Goal: Browse casually

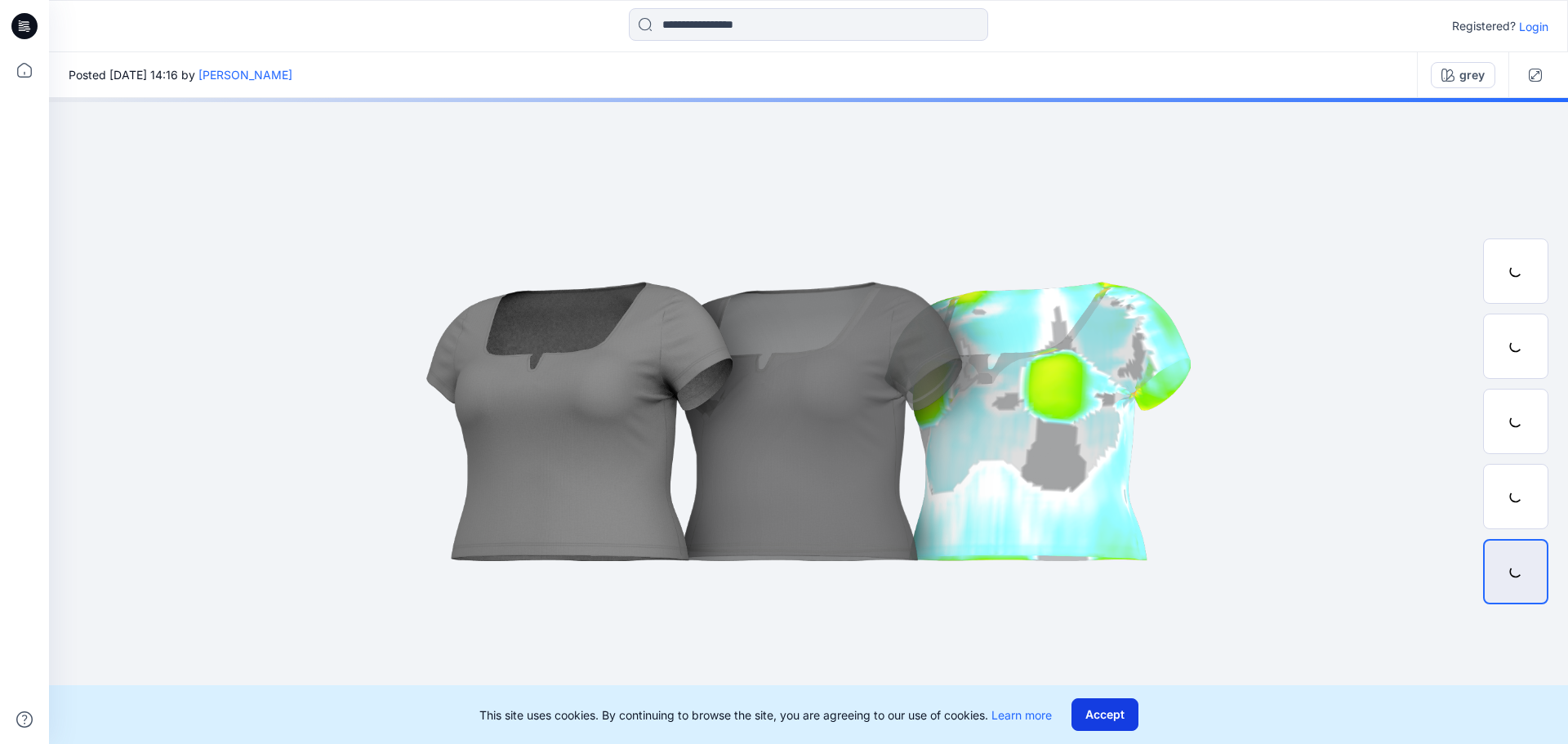
click at [1113, 725] on button "Accept" at bounding box center [1105, 714] width 67 height 32
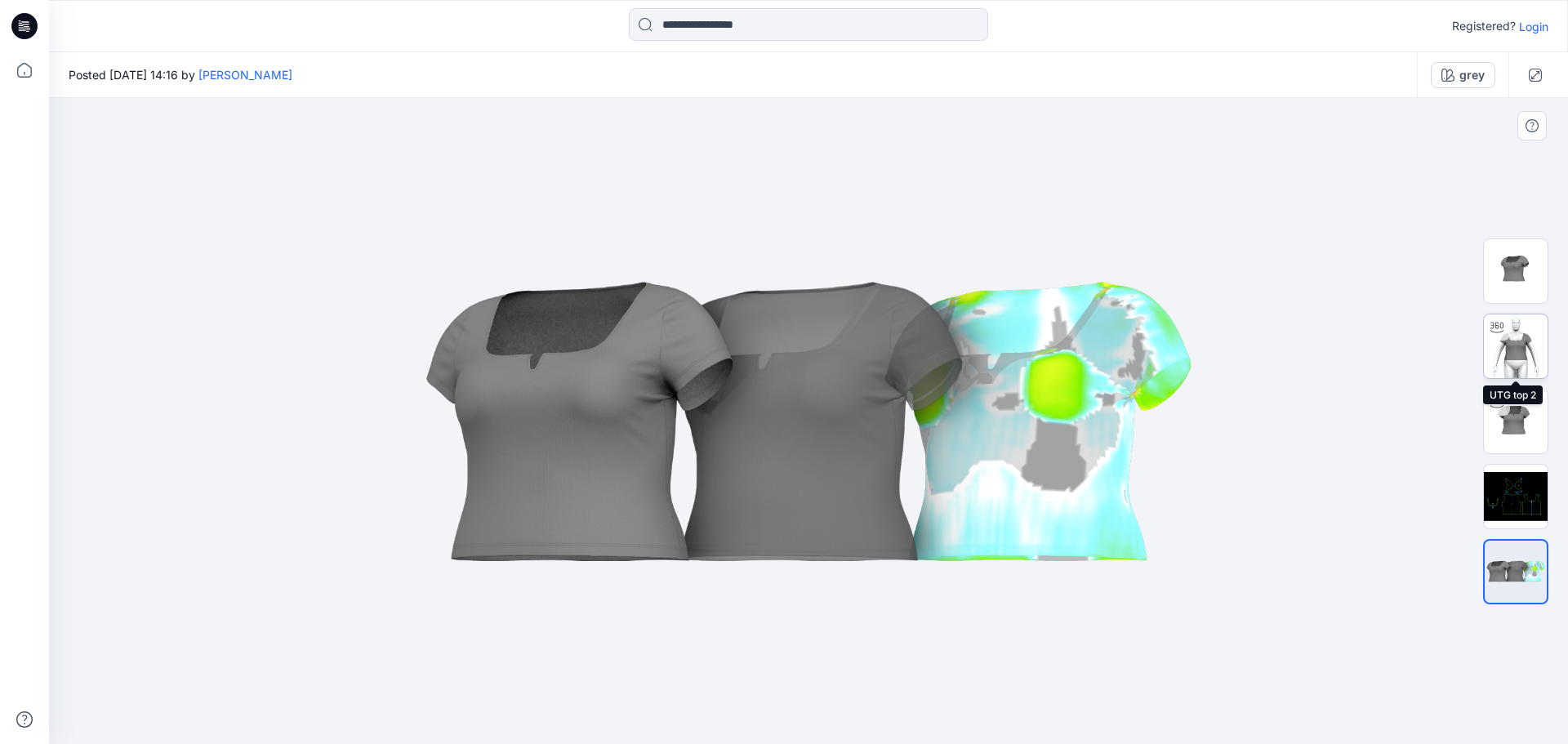
click at [1524, 364] on img at bounding box center [1516, 346] width 64 height 64
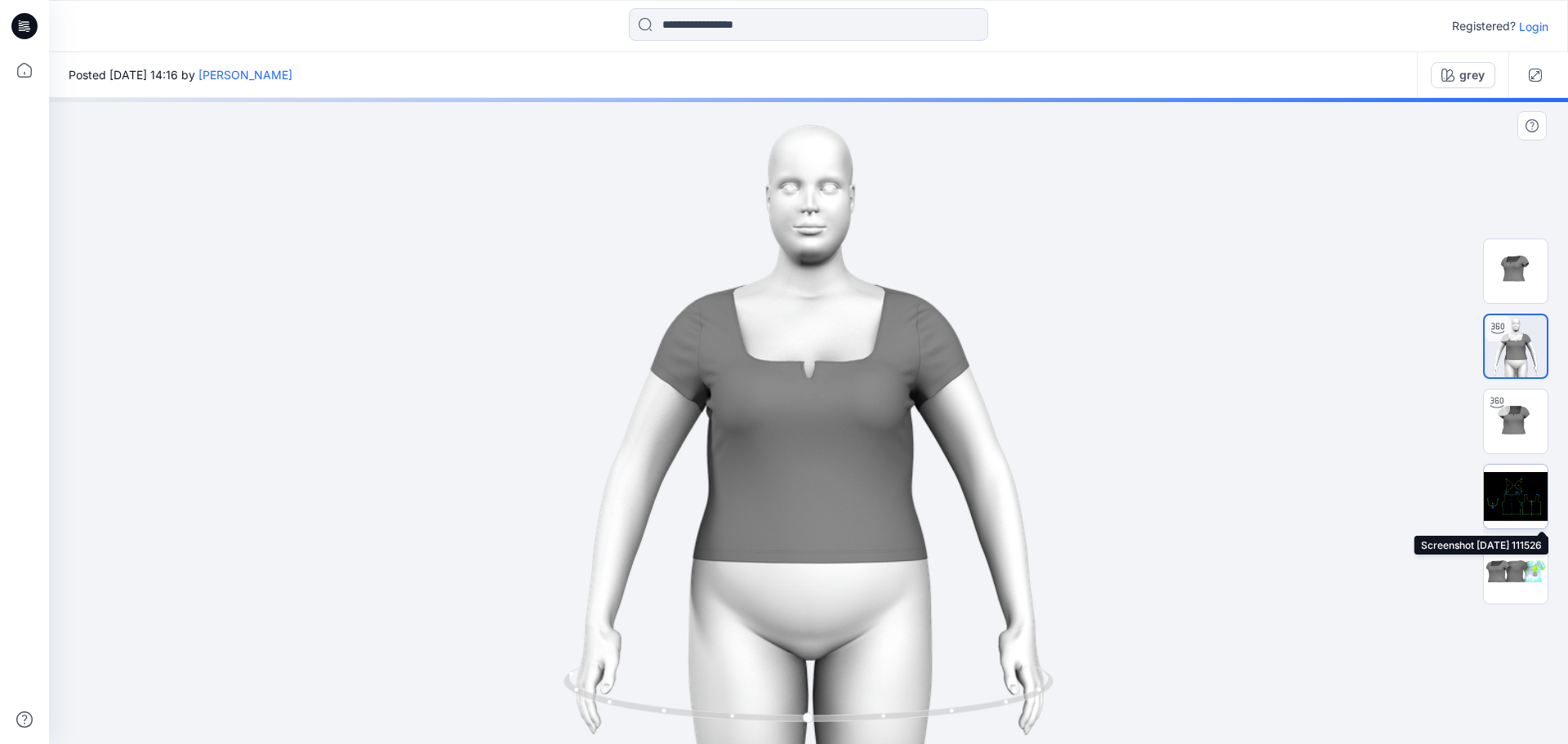
click at [1516, 496] on img at bounding box center [1516, 496] width 64 height 64
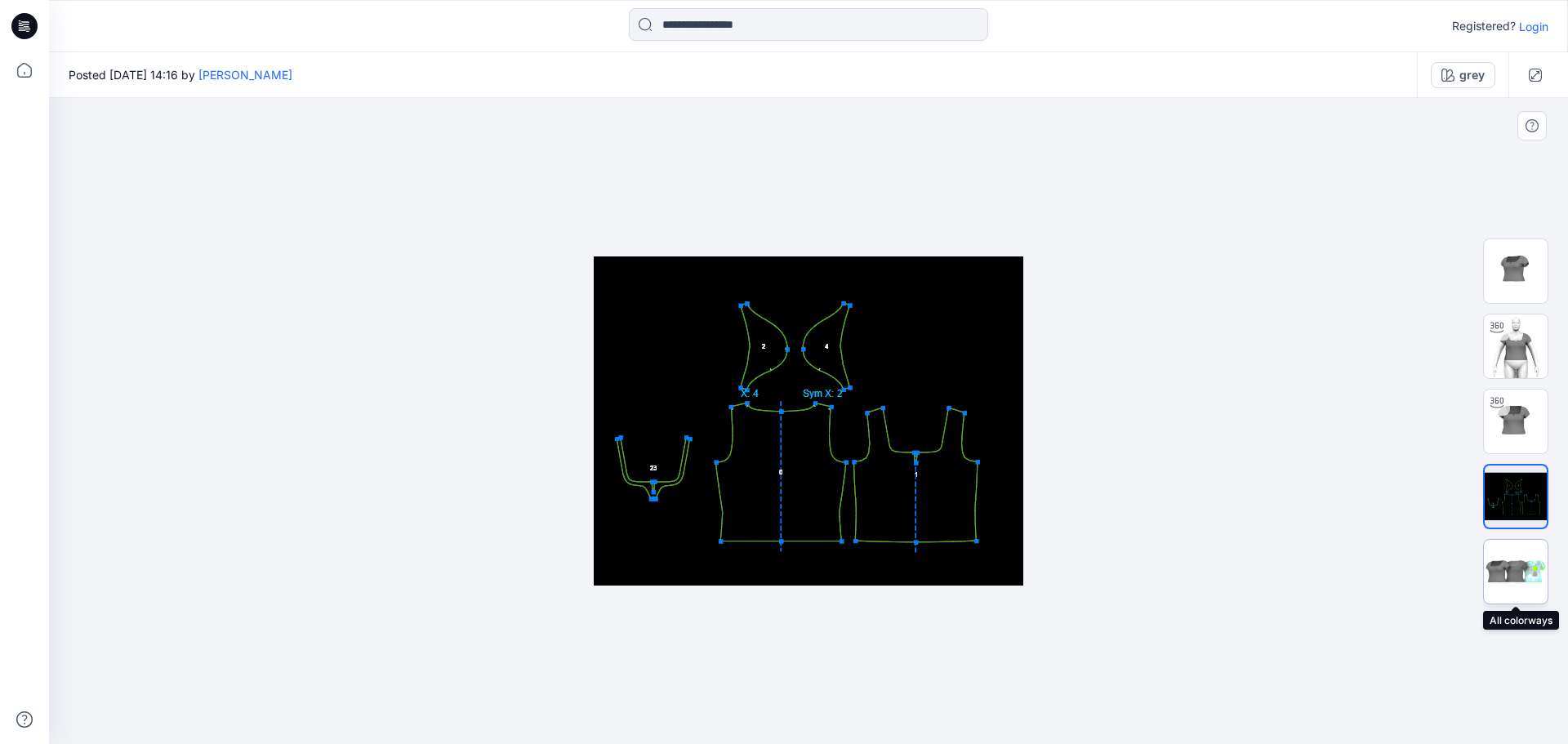
click at [1500, 572] on img at bounding box center [1516, 571] width 64 height 38
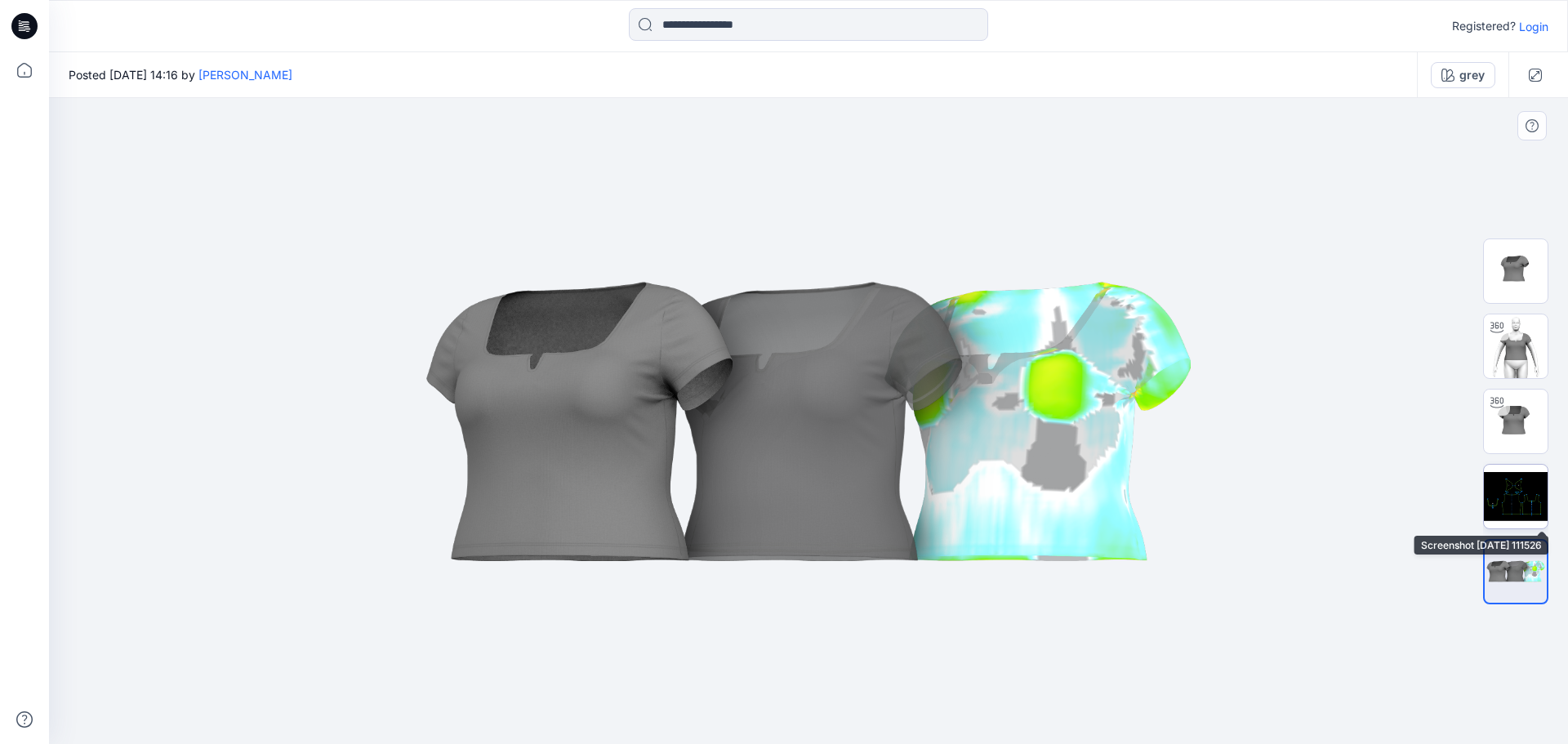
click at [1544, 505] on img at bounding box center [1516, 496] width 64 height 64
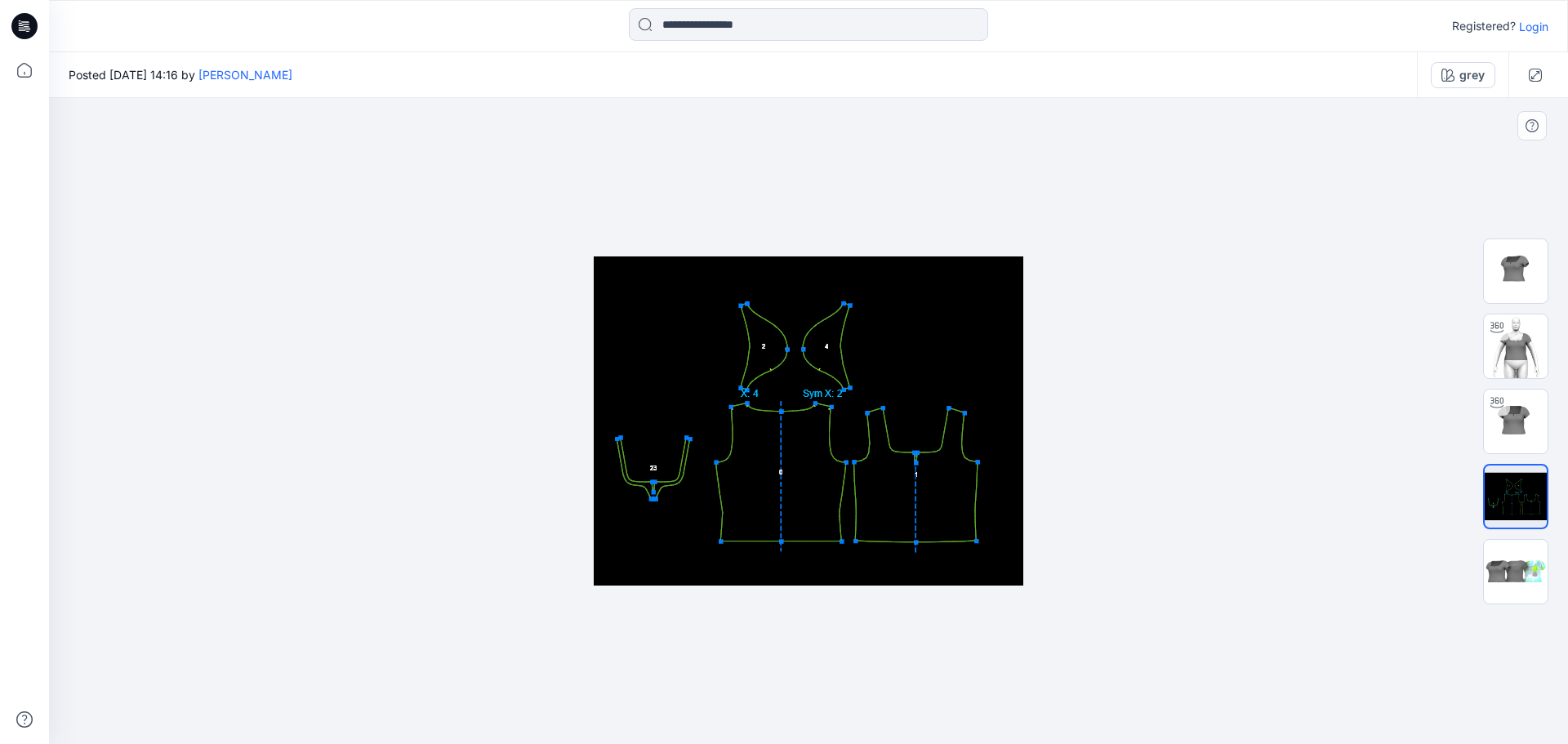
click at [1092, 425] on div at bounding box center [808, 421] width 1519 height 646
click at [834, 268] on img at bounding box center [808, 421] width 430 height 329
click at [834, 265] on img at bounding box center [808, 421] width 430 height 329
click at [1537, 77] on icon "button" at bounding box center [1535, 75] width 13 height 13
